Goal: Task Accomplishment & Management: Use online tool/utility

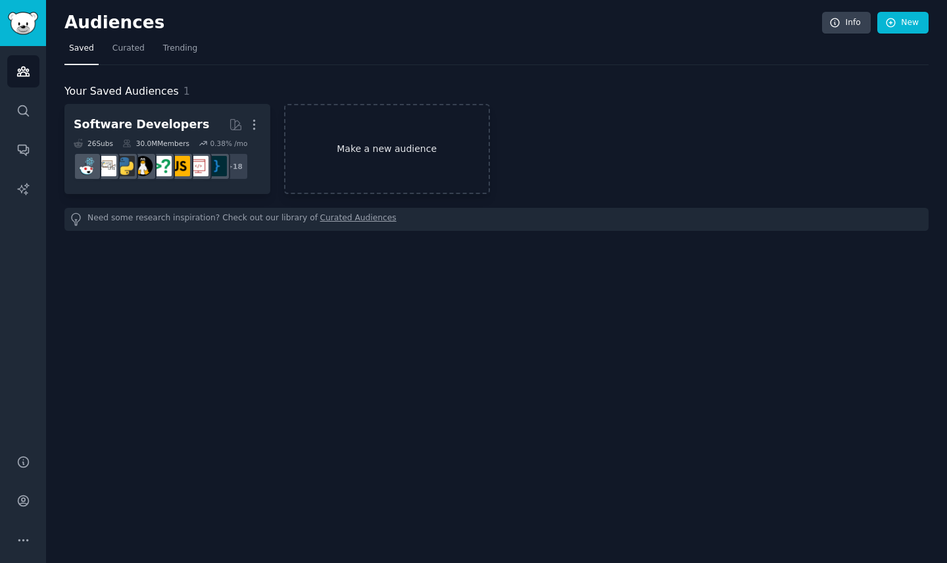
click at [396, 155] on link "Make a new audience" at bounding box center [387, 149] width 206 height 90
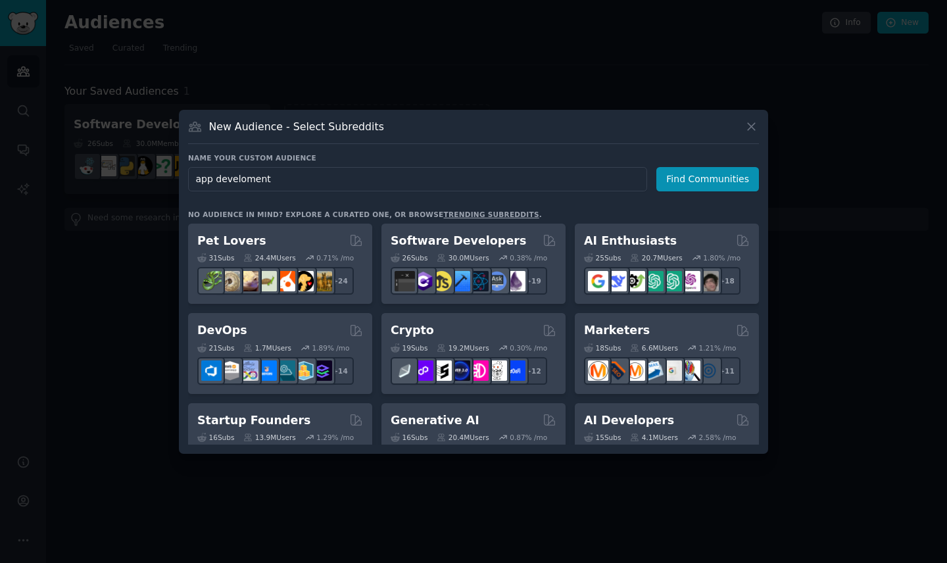
type input "app develoment"
click at [723, 182] on button "Find Communities" at bounding box center [708, 179] width 103 height 24
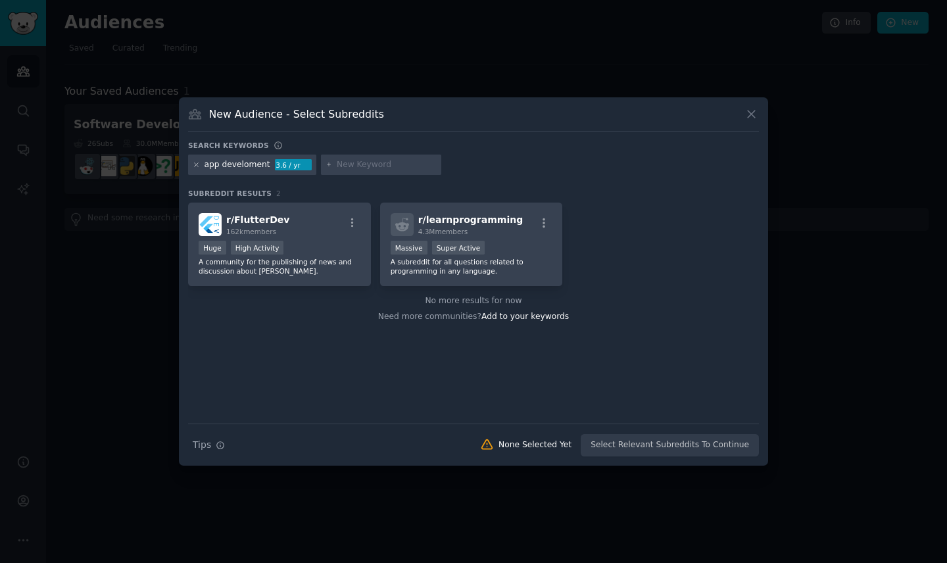
click at [195, 166] on icon at bounding box center [196, 164] width 3 height 3
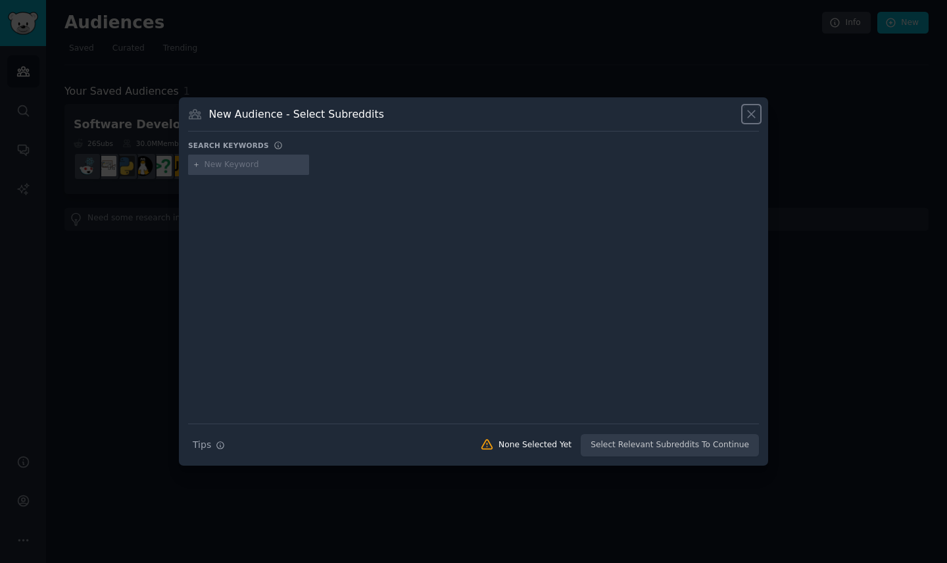
click at [751, 111] on icon at bounding box center [752, 114] width 14 height 14
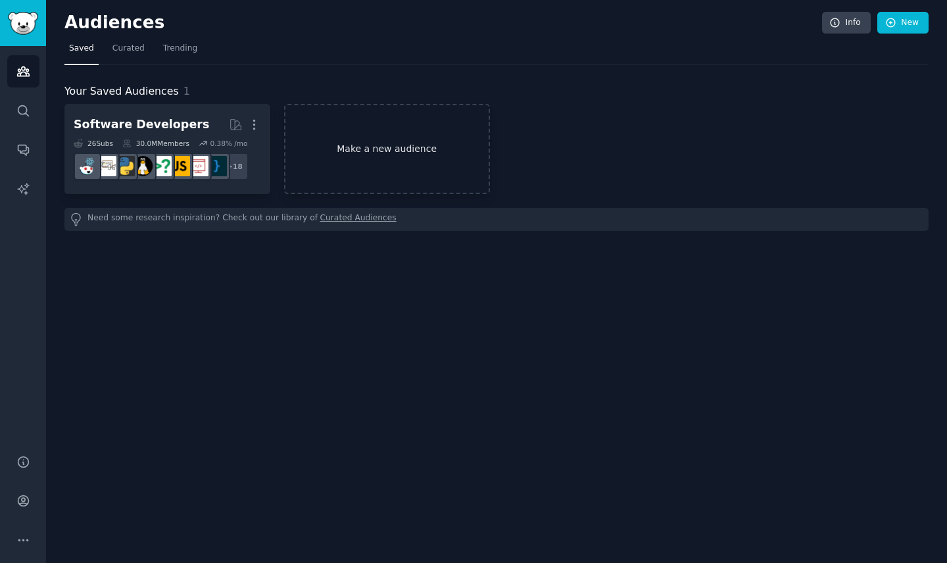
click at [375, 177] on link "Make a new audience" at bounding box center [387, 149] width 206 height 90
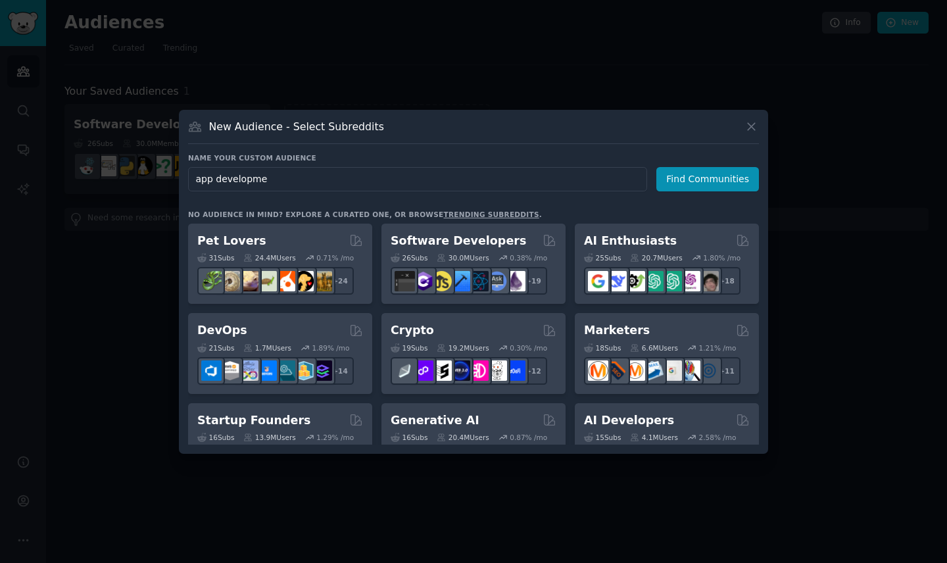
type input "app developmen"
click button "Find Communities" at bounding box center [708, 179] width 103 height 24
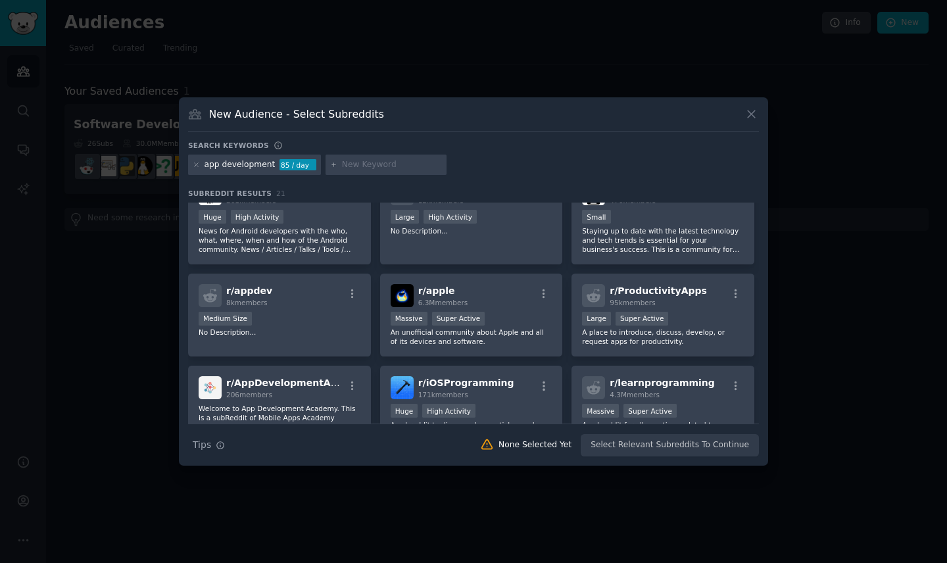
scroll to position [193, 0]
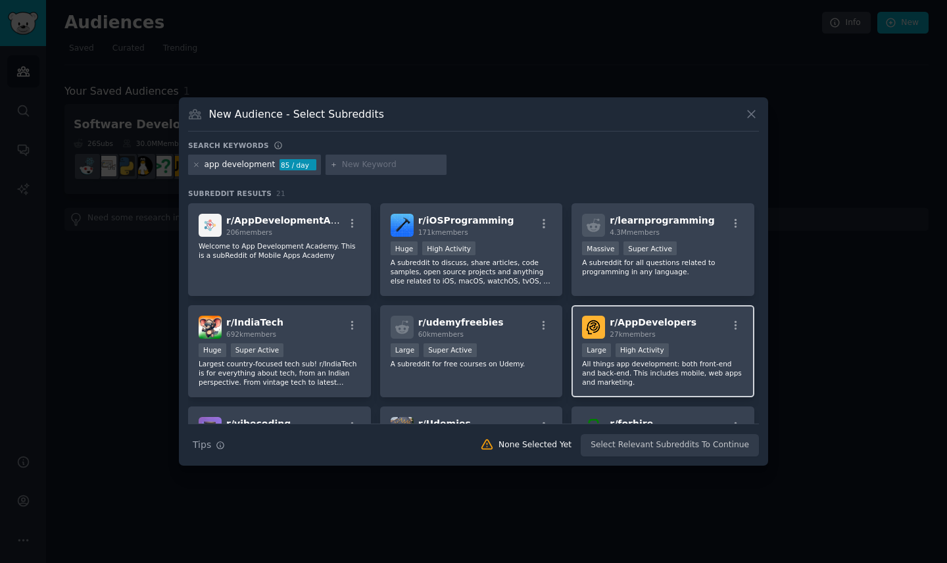
click at [677, 336] on div "27k members" at bounding box center [653, 334] width 87 height 9
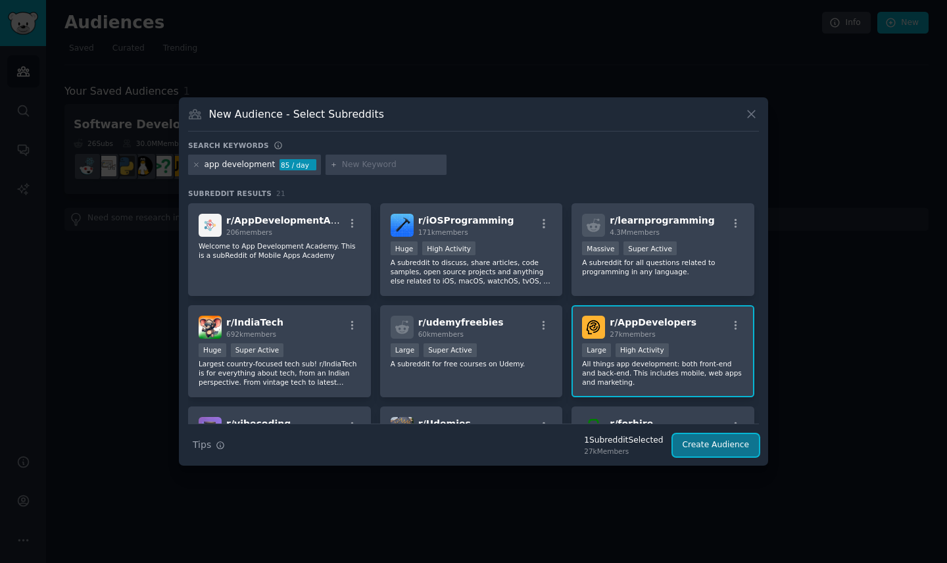
click at [720, 443] on button "Create Audience" at bounding box center [716, 445] width 87 height 22
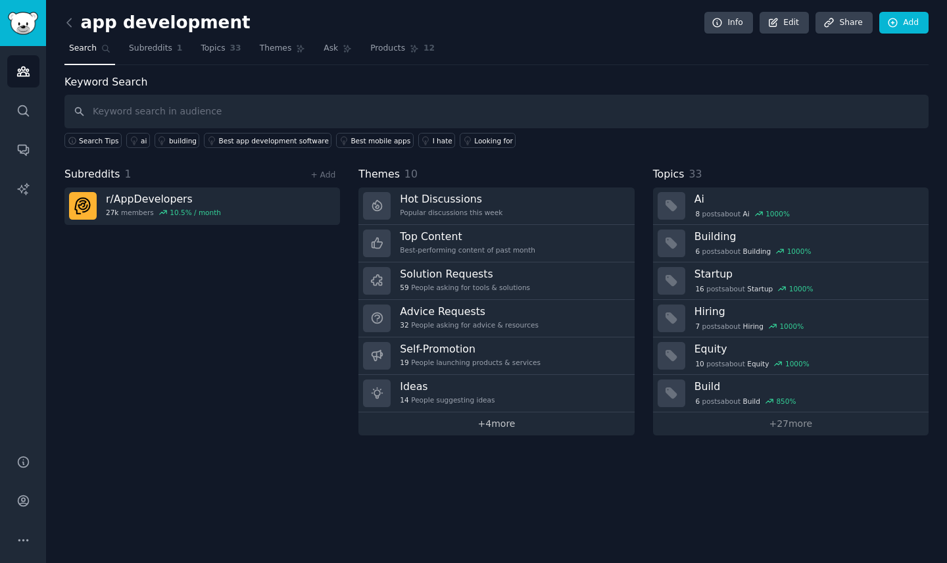
click at [492, 428] on link "+ 4 more" at bounding box center [497, 423] width 276 height 23
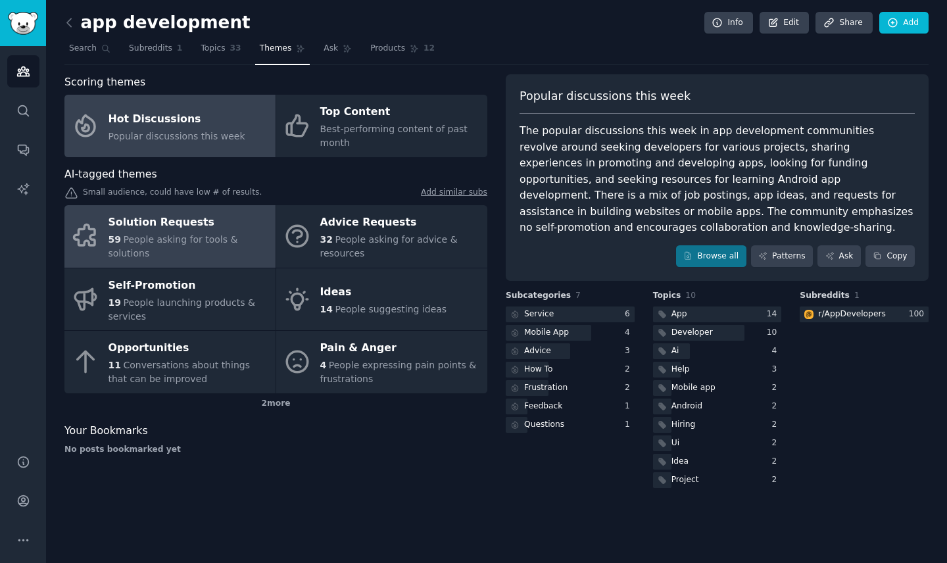
click at [186, 242] on span "People asking for tools & solutions" at bounding box center [174, 246] width 130 height 24
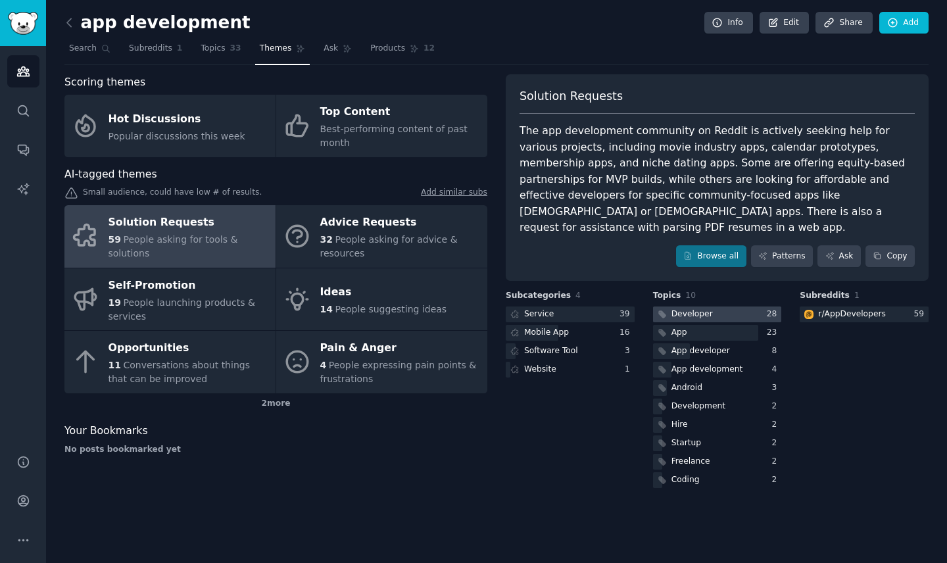
click at [716, 307] on div at bounding box center [717, 315] width 129 height 16
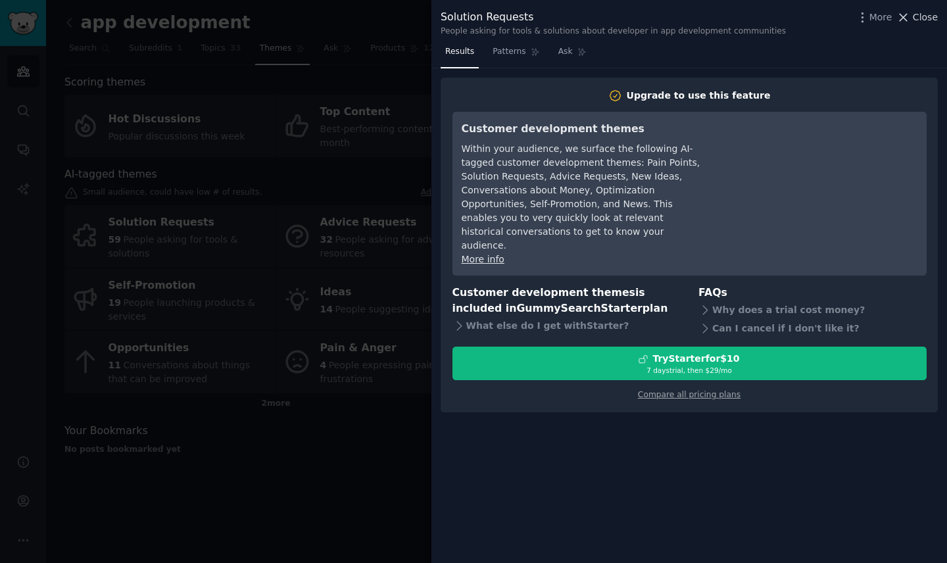
click at [914, 18] on span "Close" at bounding box center [925, 18] width 25 height 14
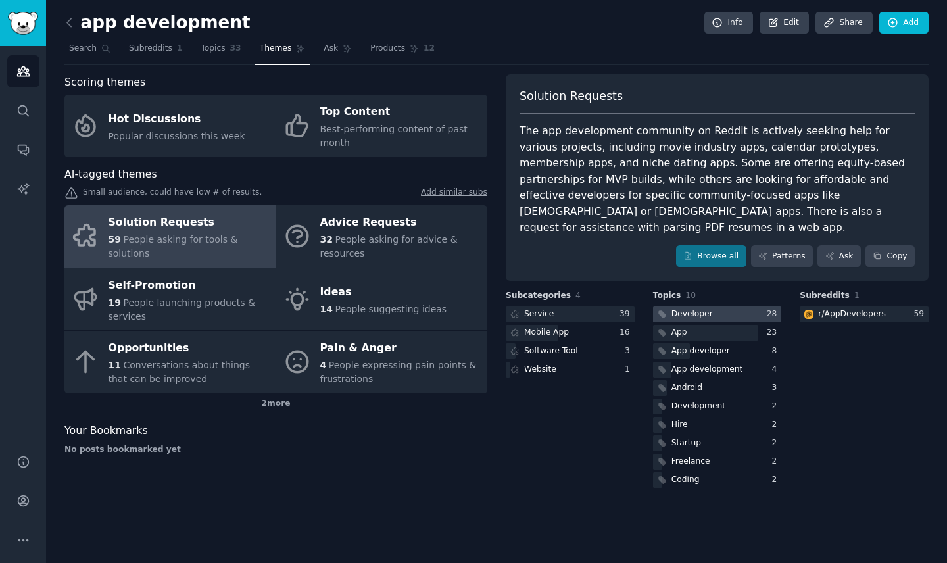
click at [700, 307] on div "Developer" at bounding box center [684, 315] width 62 height 16
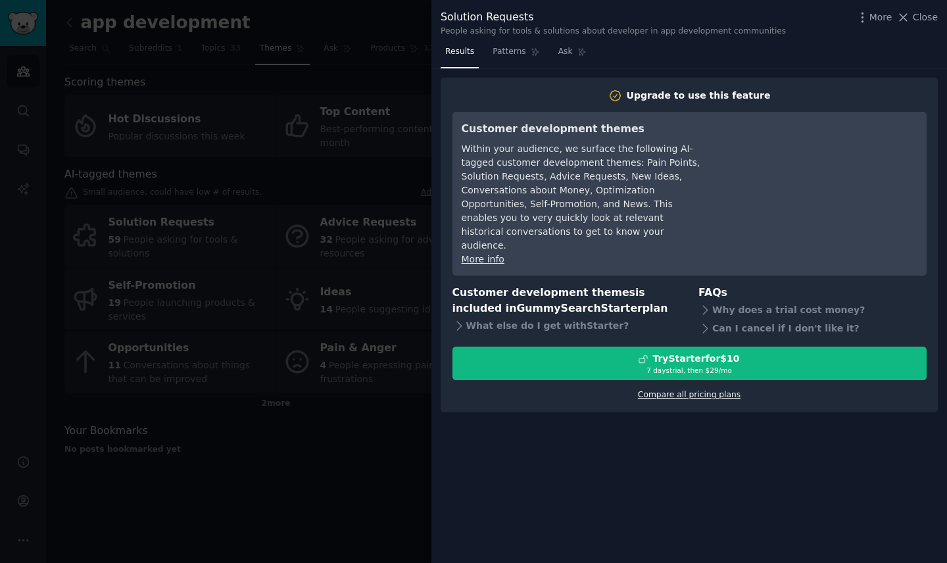
click at [724, 390] on link "Compare all pricing plans" at bounding box center [689, 394] width 103 height 9
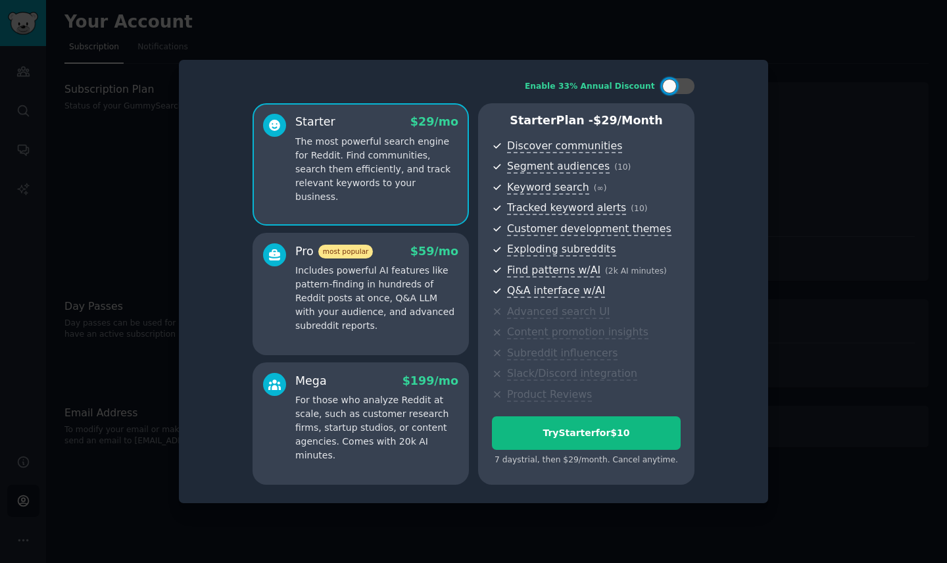
click at [843, 60] on div at bounding box center [473, 281] width 947 height 563
